Goal: Information Seeking & Learning: Learn about a topic

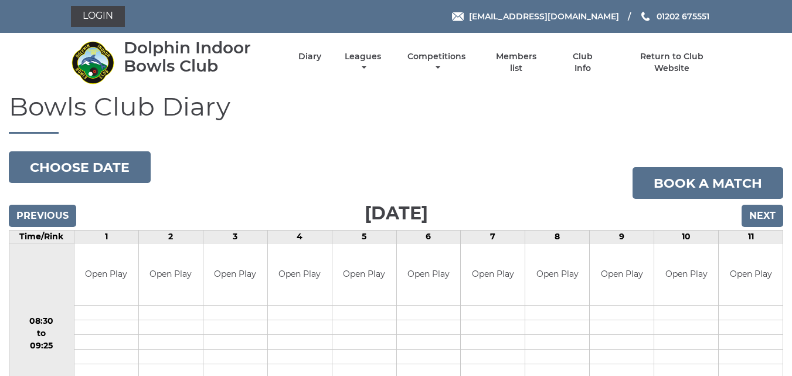
drag, startPoint x: 794, startPoint y: 25, endPoint x: 668, endPoint y: 268, distance: 273.7
drag, startPoint x: 777, startPoint y: 75, endPoint x: 796, endPoint y: 66, distance: 21.5
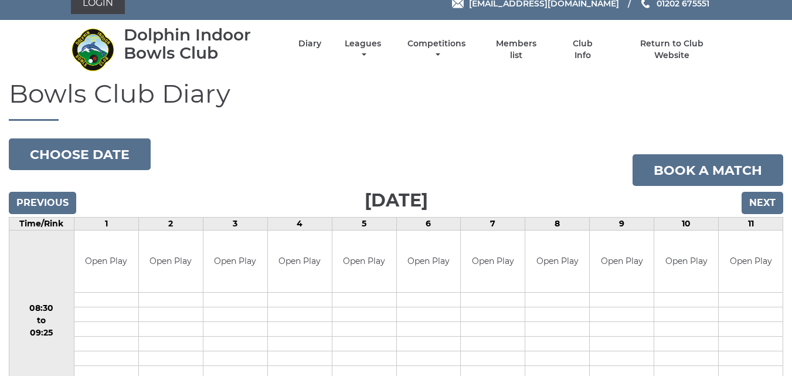
scroll to position [8, 0]
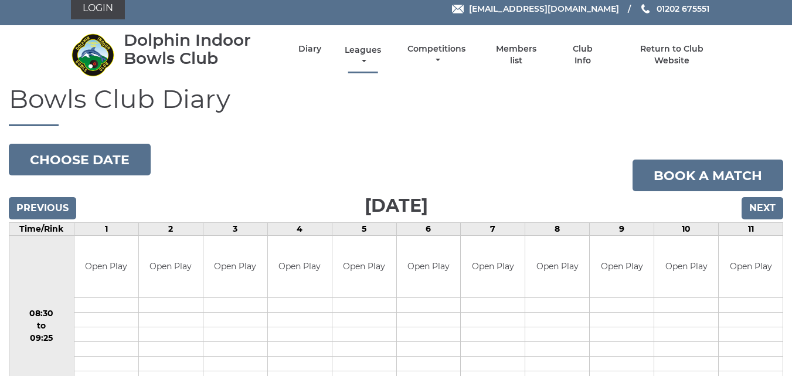
click at [359, 49] on link "Leagues" at bounding box center [363, 56] width 42 height 23
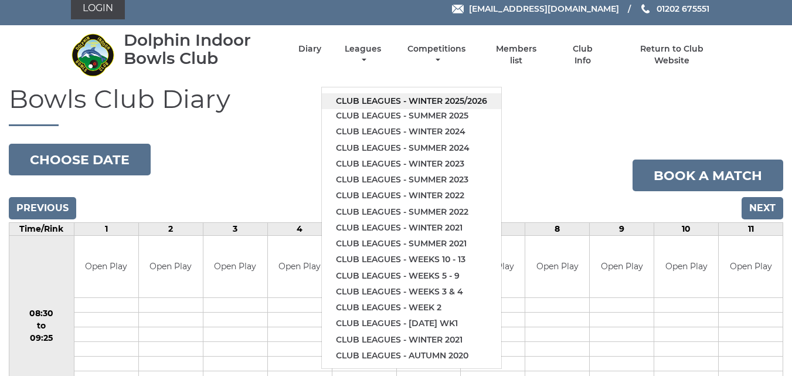
click at [355, 100] on link "Club leagues - Winter 2025/2026" at bounding box center [411, 101] width 179 height 16
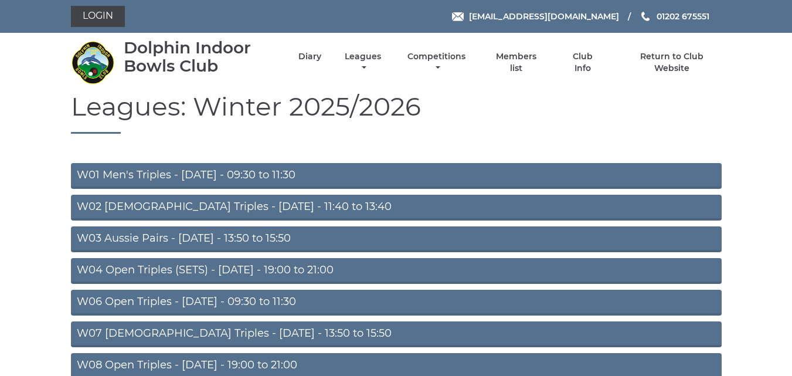
click at [198, 103] on h1 "Leagues: Winter 2025/2026" at bounding box center [396, 113] width 651 height 42
click at [791, 90] on nav "Dolphin Indoor Bowls Club Diary Leagues Club leagues - Winter 2025/2026 Club le…" at bounding box center [396, 62] width 792 height 59
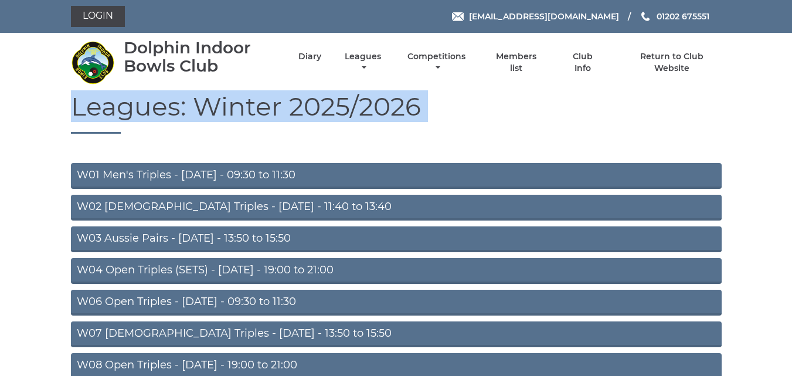
drag, startPoint x: 791, startPoint y: 90, endPoint x: 795, endPoint y: 121, distance: 31.8
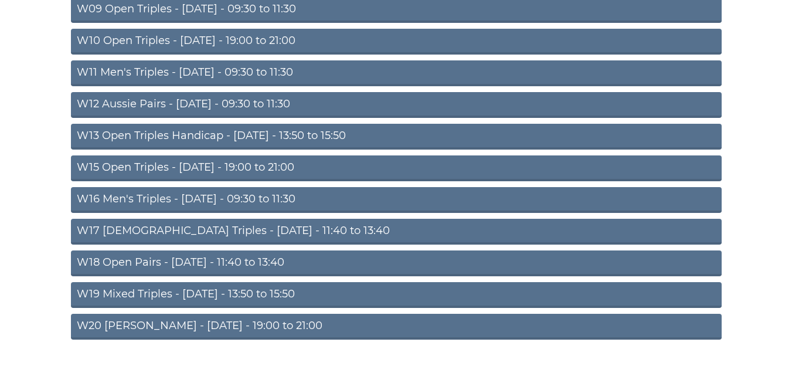
scroll to position [389, 0]
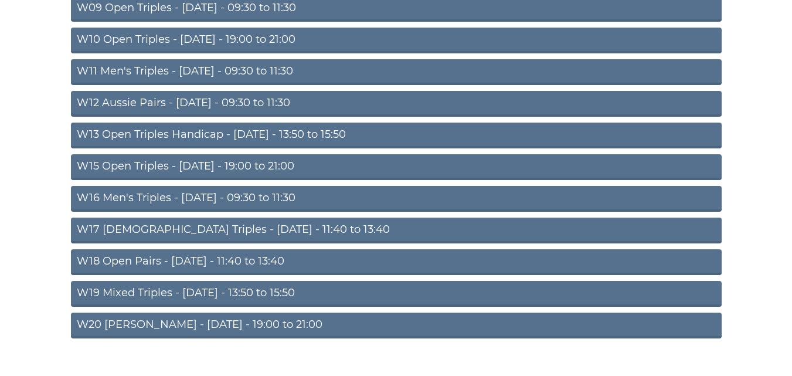
click at [242, 328] on link "W20 Aussie Pairs - Friday - 19:00 to 21:00" at bounding box center [396, 325] width 651 height 26
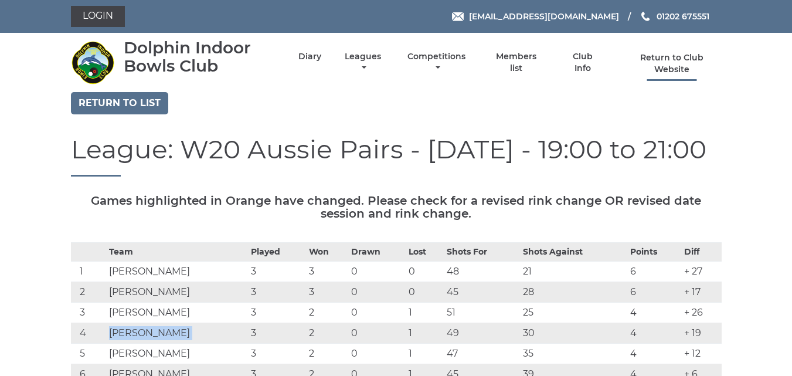
click at [710, 66] on link "Return to Club Website" at bounding box center [671, 63] width 99 height 23
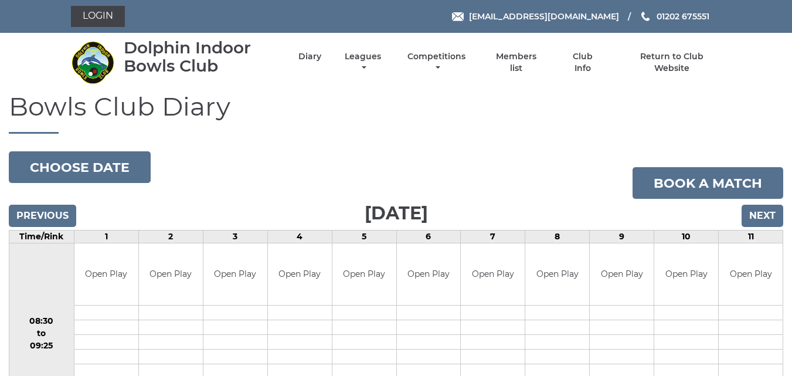
click at [323, 55] on ul "Diary Leagues Club leagues - Winter 2025/2026 Club leagues - Summer 2025 Club l…" at bounding box center [499, 62] width 443 height 35
click at [358, 56] on link "Leagues" at bounding box center [363, 63] width 42 height 23
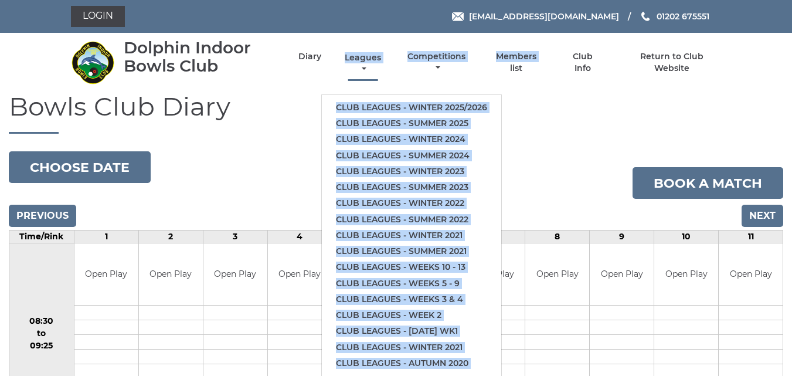
click at [358, 55] on link "Leagues" at bounding box center [363, 63] width 42 height 23
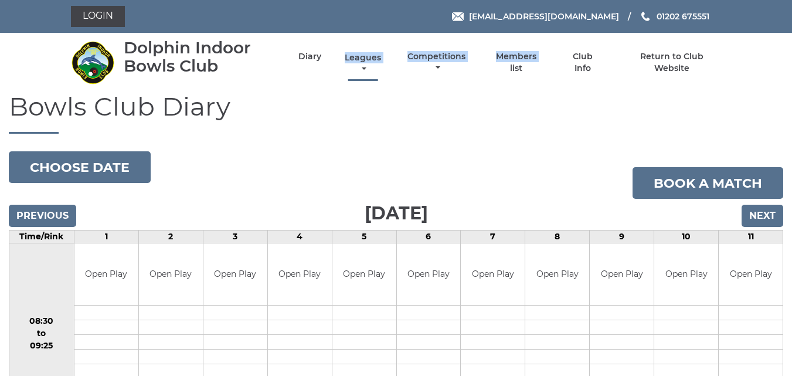
drag, startPoint x: 358, startPoint y: 55, endPoint x: 359, endPoint y: 62, distance: 7.3
click at [359, 62] on link "Leagues" at bounding box center [363, 63] width 42 height 23
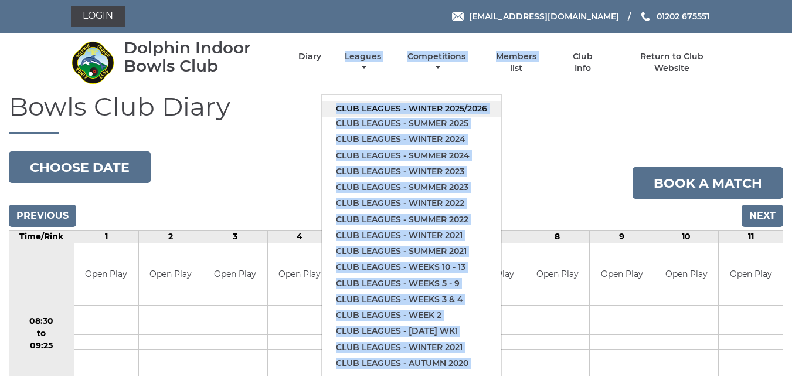
click at [365, 110] on link "Club leagues - Winter 2025/2026" at bounding box center [411, 109] width 179 height 16
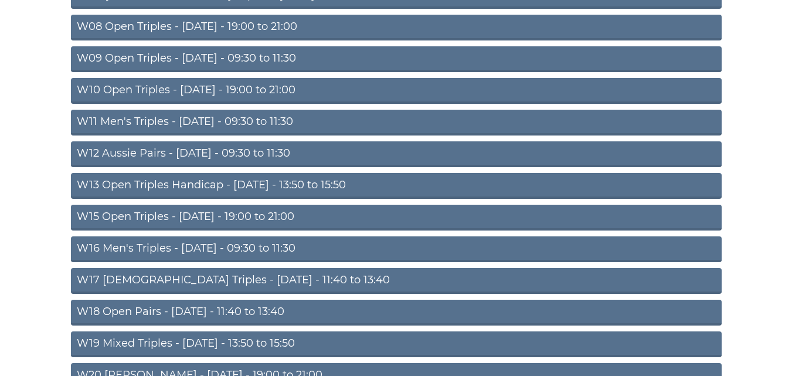
scroll to position [369, 0]
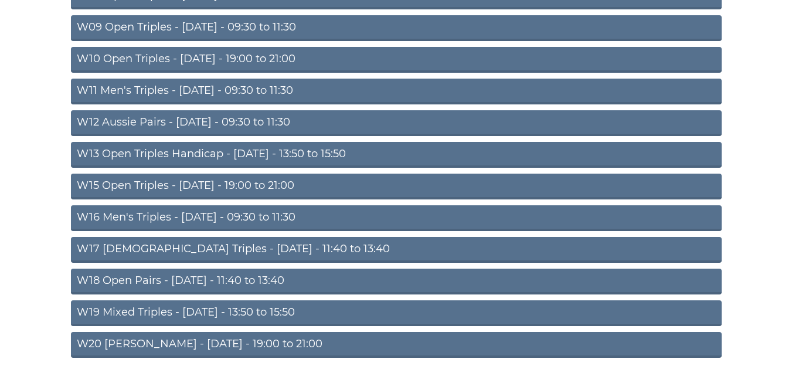
click at [188, 343] on link "W20 Aussie Pairs - Friday - 19:00 to 21:00" at bounding box center [396, 345] width 651 height 26
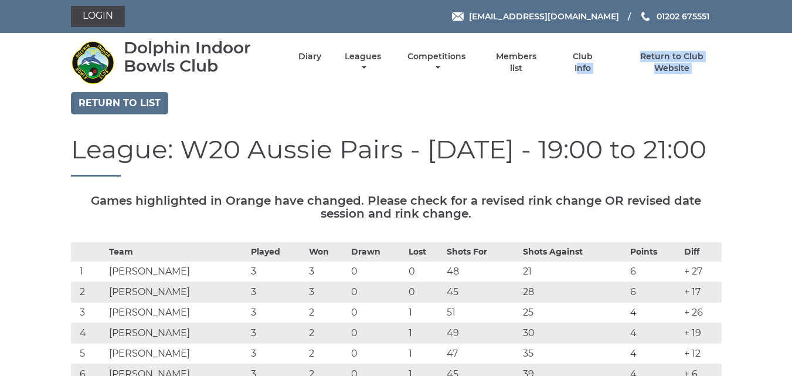
drag, startPoint x: 516, startPoint y: 102, endPoint x: 580, endPoint y: 86, distance: 65.4
drag, startPoint x: 791, startPoint y: 26, endPoint x: 790, endPoint y: 32, distance: 6.0
click at [790, 32] on div "Login [EMAIL_ADDRESS][DOMAIN_NAME] 01202 675551" at bounding box center [396, 16] width 792 height 33
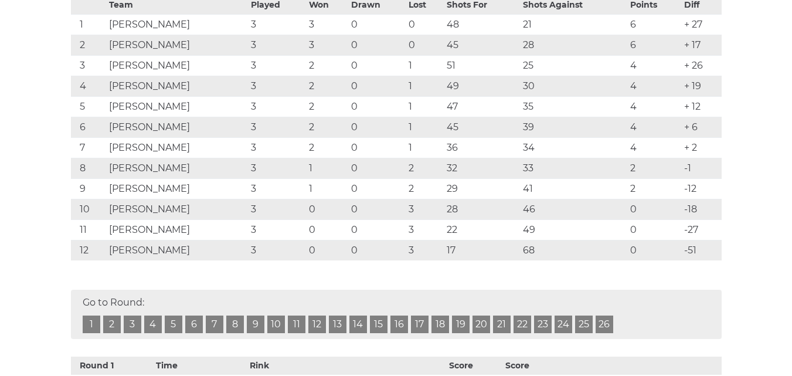
scroll to position [239, 0]
